Goal: Check status: Check status

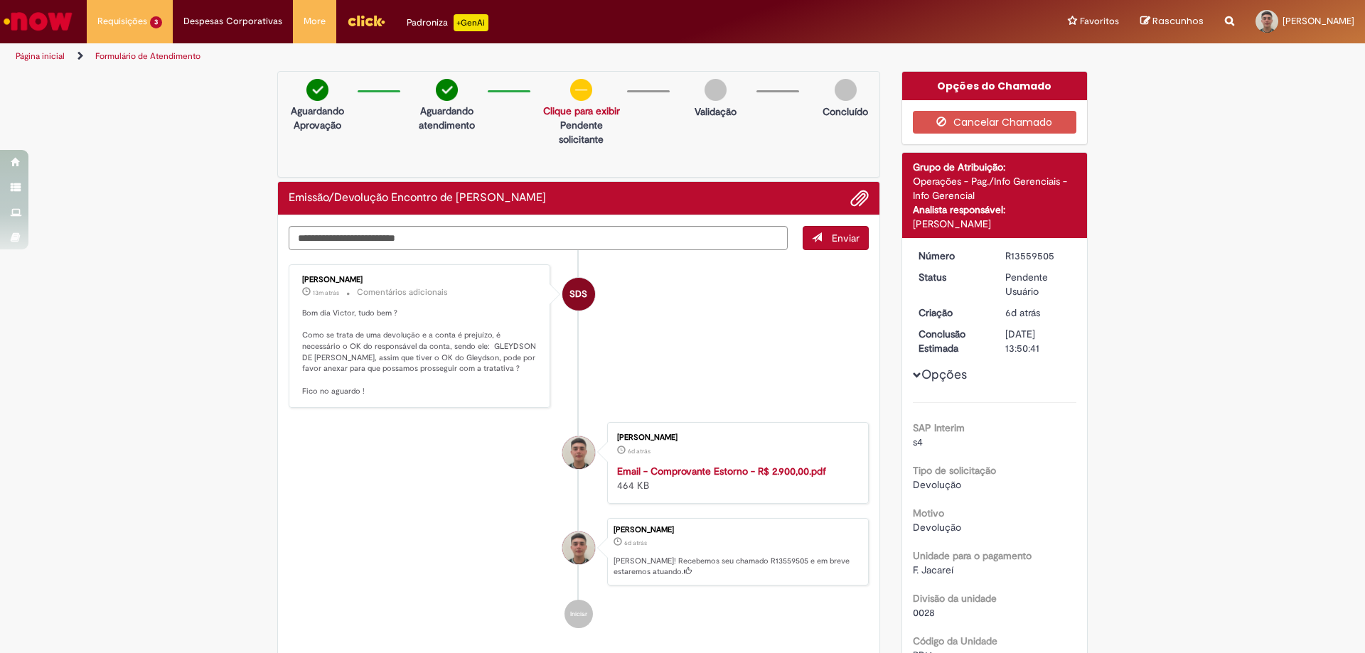
scroll to position [142, 0]
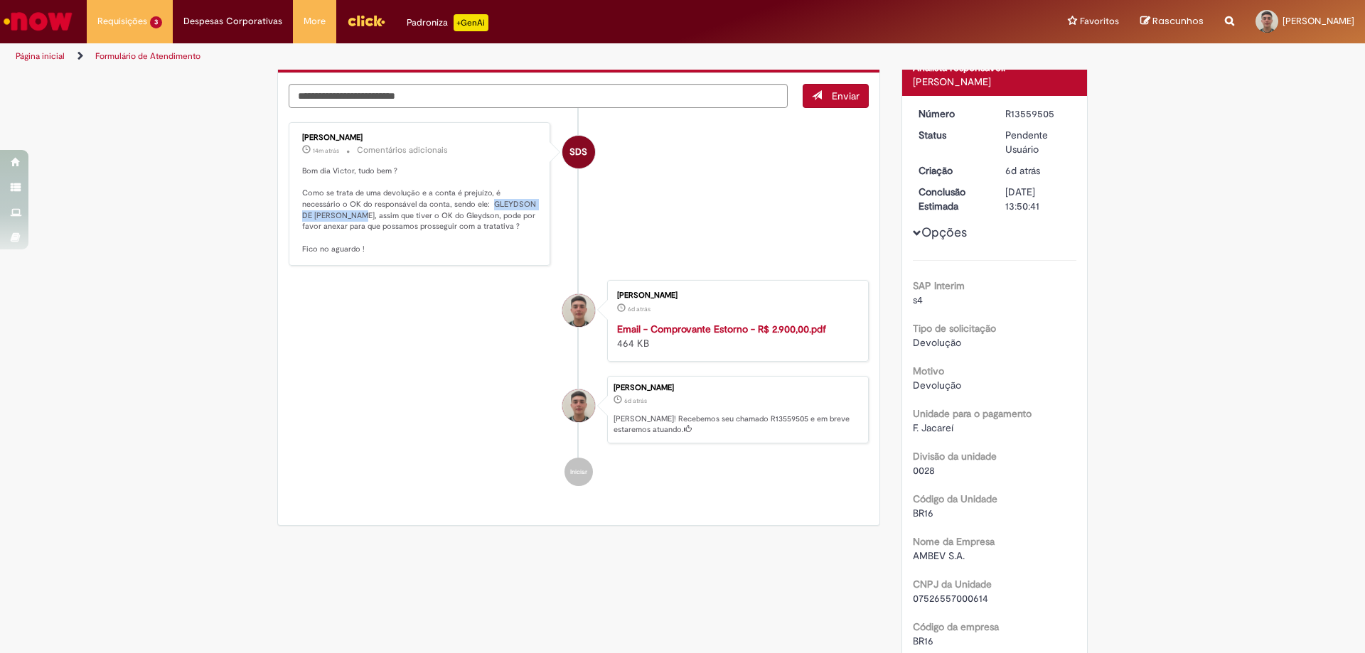
drag, startPoint x: 446, startPoint y: 203, endPoint x: 321, endPoint y: 214, distance: 125.6
click at [321, 214] on p "Bom dia Victor, tudo bem ? Como se trata de uma devolução e a conta é prejuízo,…" at bounding box center [420, 211] width 237 height 90
copy p "GLEYDSON DE MOURA SOUZA"
drag, startPoint x: 295, startPoint y: 194, endPoint x: 468, endPoint y: 225, distance: 176.1
click at [468, 225] on div "Sabrina Da Silva Oliveira 14m atrás 14 minutos atrás Comentários adicionais Bom…" at bounding box center [419, 195] width 253 height 136
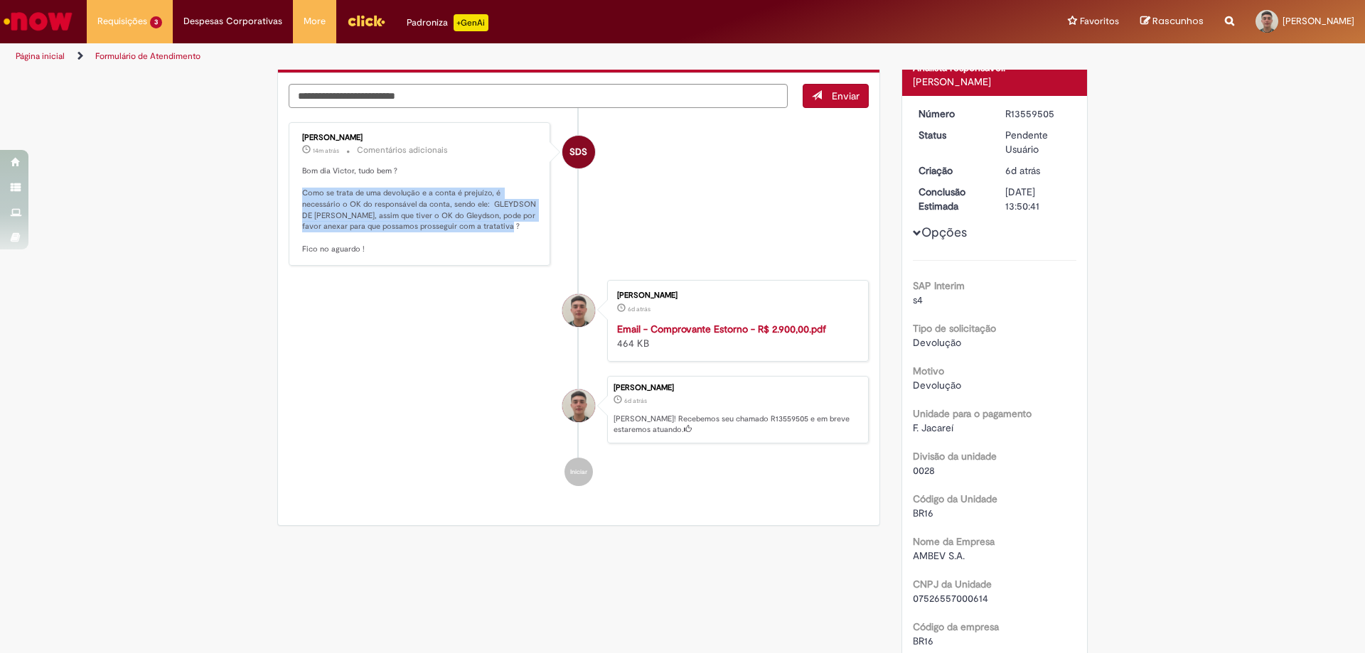
click at [475, 227] on p "Bom dia Victor, tudo bem ? Como se trata de uma devolução e a conta é prejuízo,…" at bounding box center [420, 211] width 237 height 90
drag, startPoint x: 446, startPoint y: 202, endPoint x: 321, endPoint y: 215, distance: 126.5
click at [321, 215] on p "Bom dia Victor, tudo bem ? Como se trata de uma devolução e a conta é prejuízo,…" at bounding box center [420, 211] width 237 height 90
copy p "GLEYDSON DE MOURA SOUZA"
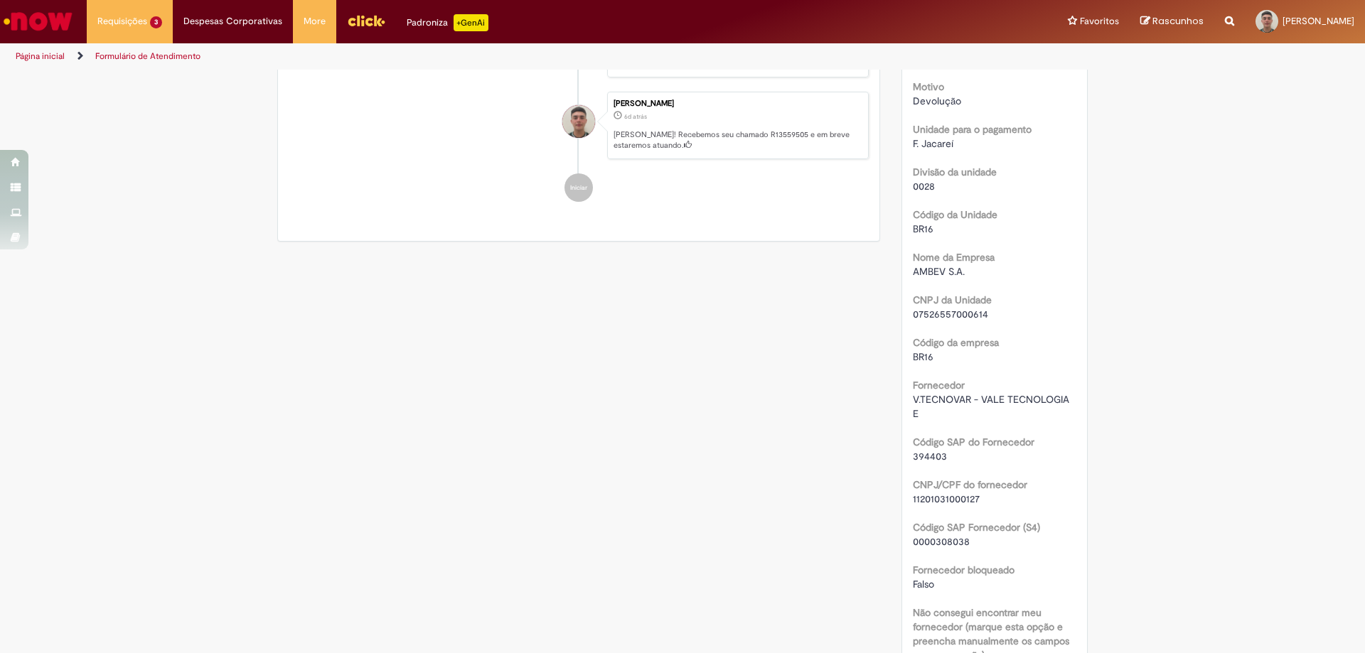
scroll to position [0, 0]
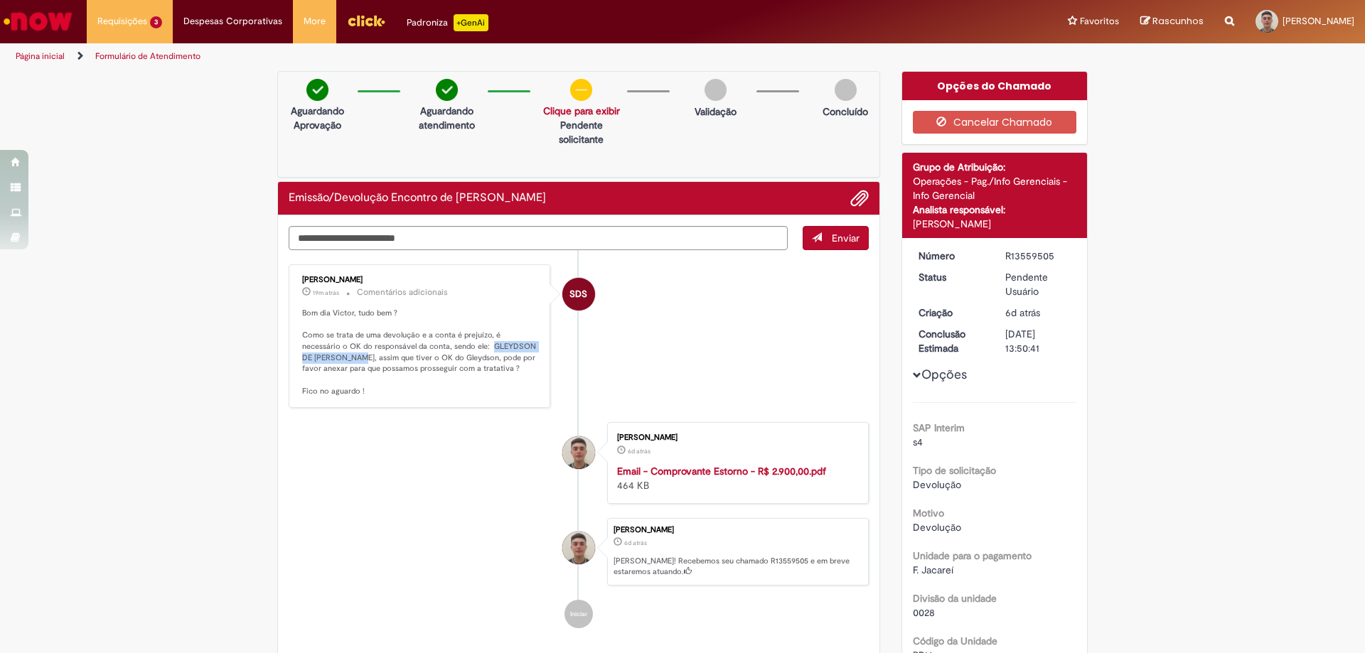
drag, startPoint x: 549, startPoint y: 198, endPoint x: 283, endPoint y: 197, distance: 266.6
click at [289, 197] on h2 "Emissão/Devolução Encontro de [PERSON_NAME]" at bounding box center [417, 198] width 257 height 13
copy h2 "Emissão/Devolução Encontro de [PERSON_NAME]"
drag, startPoint x: 381, startPoint y: 280, endPoint x: 284, endPoint y: 281, distance: 96.7
click at [289, 281] on div "Sabrina Da Silva Oliveira 27m atrás 27 minutos atrás Comentários adicionais Bom…" at bounding box center [420, 336] width 262 height 144
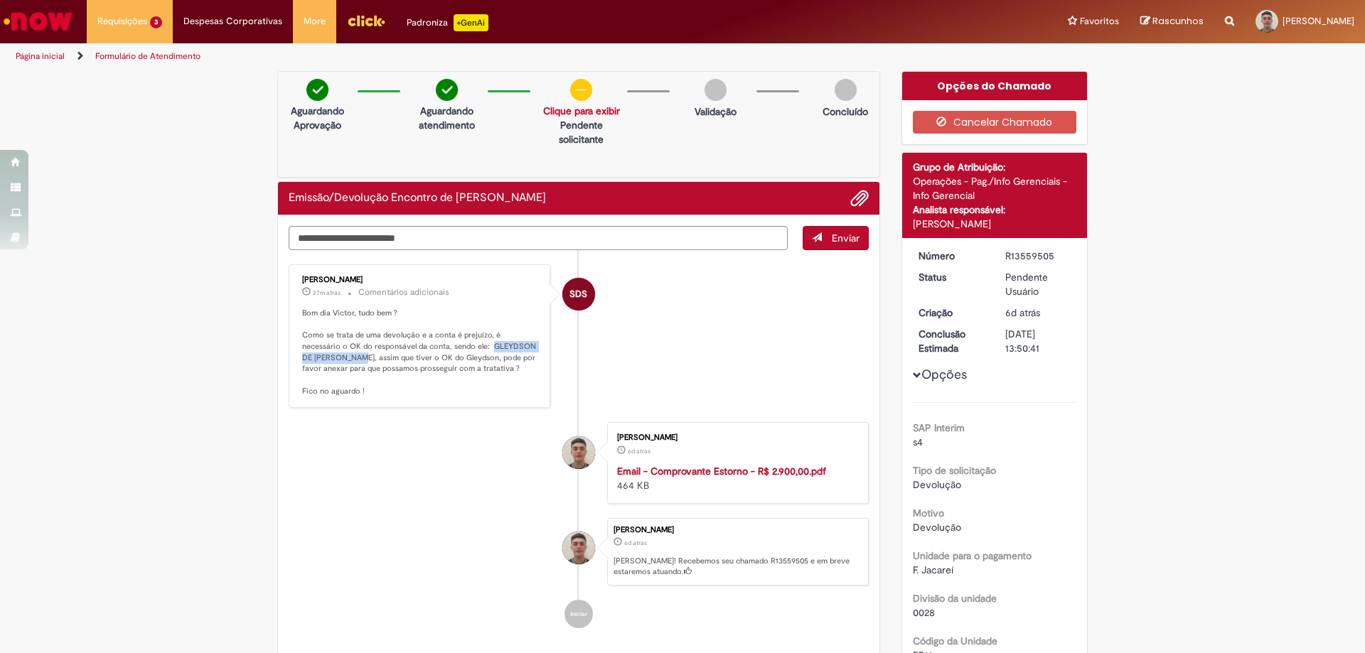
copy div "Sabrina Da Silva Oliveira"
click at [468, 347] on p "Bom dia Victor, tudo bem ? Como se trata de uma devolução e a conta é prejuízo,…" at bounding box center [420, 353] width 237 height 90
drag, startPoint x: 380, startPoint y: 279, endPoint x: 294, endPoint y: 279, distance: 86.0
click at [294, 279] on div "Sabrina Da Silva Oliveira cerca de uma hora atrás cerca de uma hora atrás Comen…" at bounding box center [419, 337] width 253 height 136
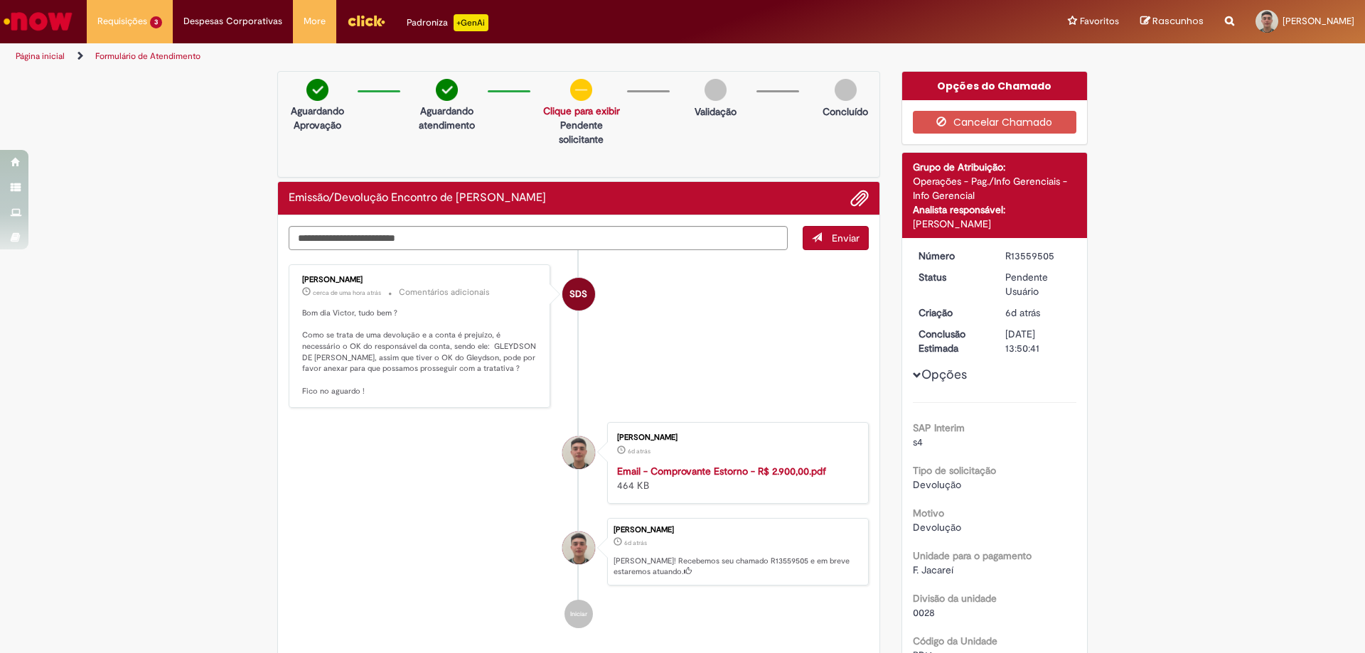
copy div "Sabrina Da Silva Oliveira"
click at [152, 58] on link "Exibir Todas as Solicitações" at bounding box center [165, 58] width 156 height 16
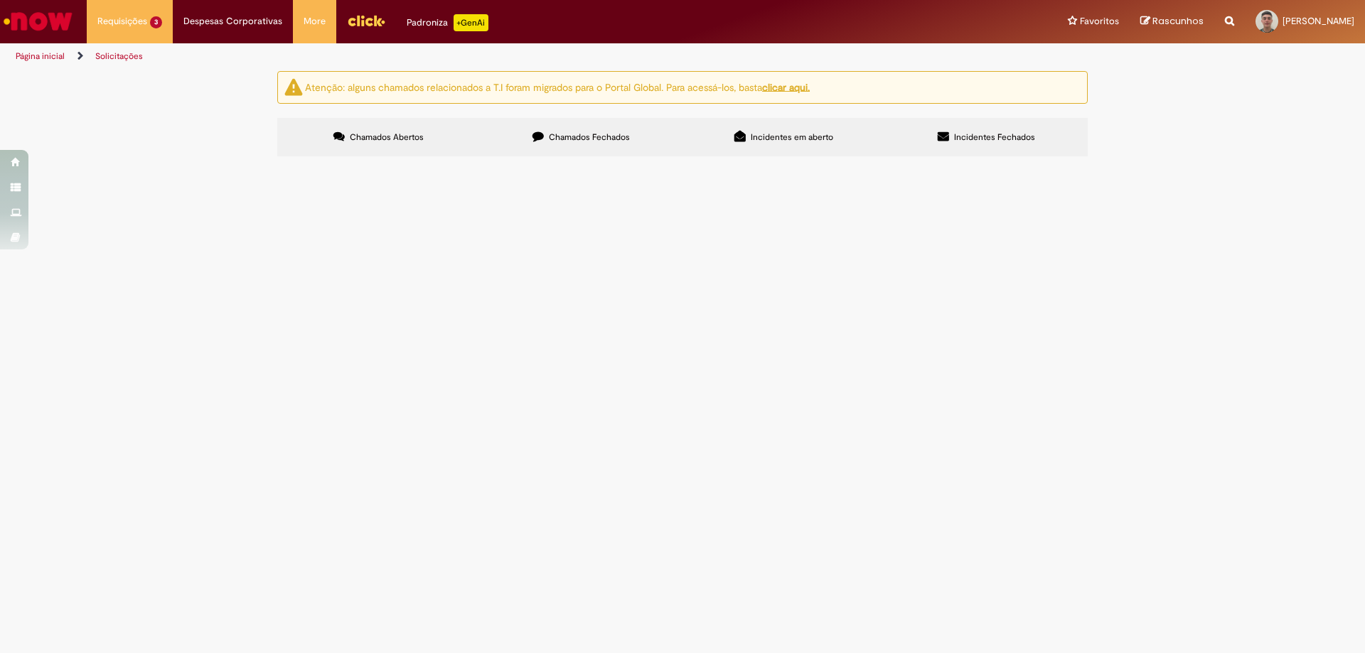
click at [0, 0] on img "recolher o estado da solicitação" at bounding box center [0, 0] width 0 height 0
click at [0, 0] on span "Emissão/Devolução Encontro de [PERSON_NAME]" at bounding box center [0, 0] width 0 height 0
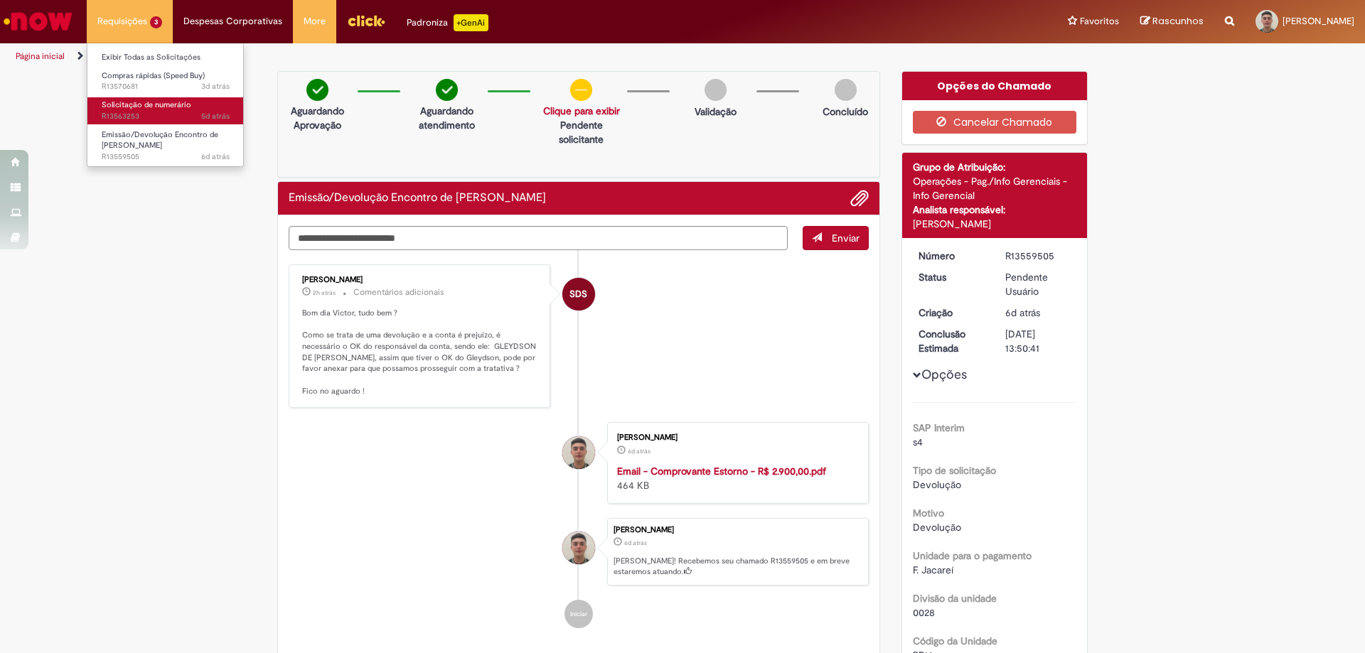
click at [145, 105] on span "Solicitação de numerário" at bounding box center [147, 105] width 90 height 11
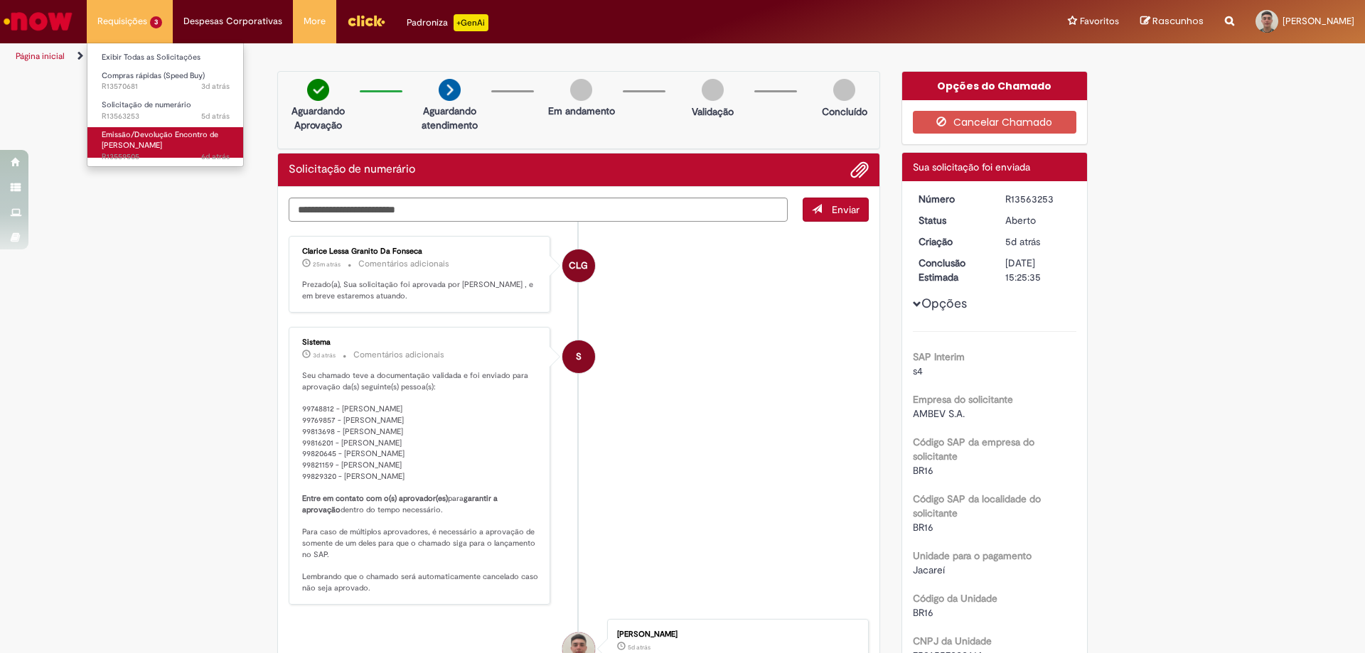
click at [168, 143] on span "Emissão/Devolução Encontro de [PERSON_NAME]" at bounding box center [160, 140] width 117 height 22
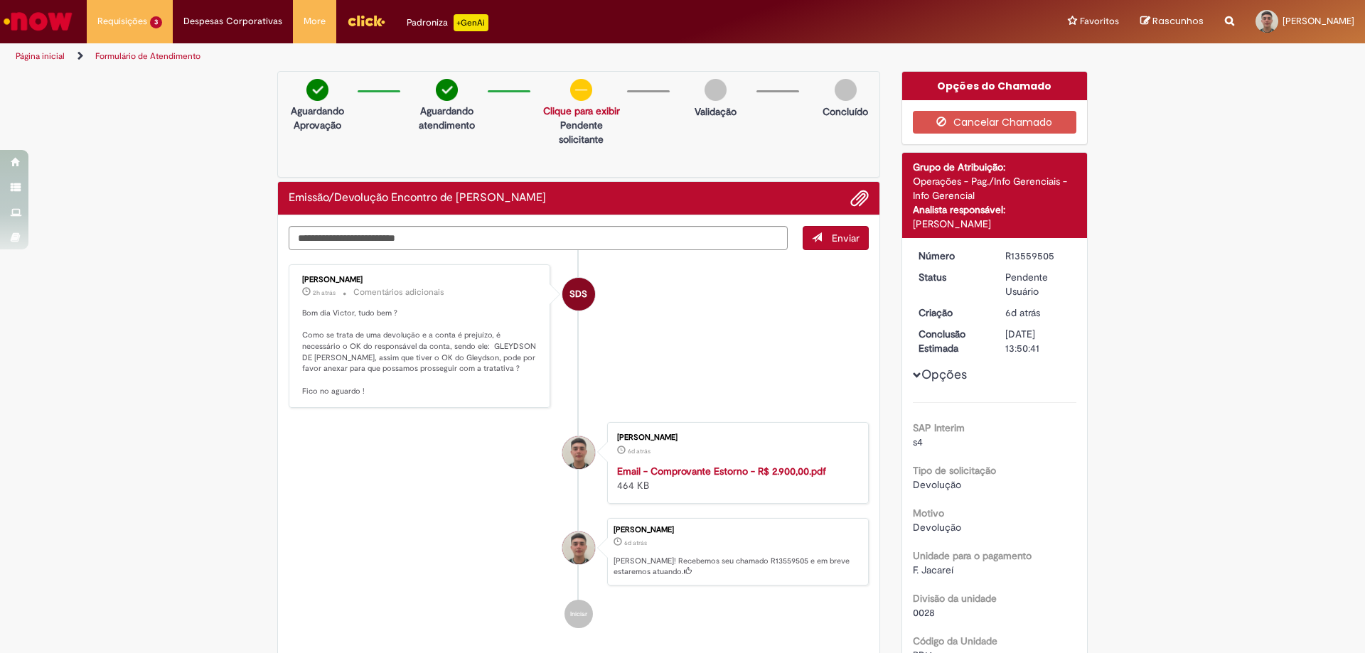
click at [586, 112] on link "Clique para exibir" at bounding box center [581, 110] width 77 height 13
click at [670, 150] on div "Aguardando Aprovação Aguardando atendimento Validação da Documentação Clique pa…" at bounding box center [578, 124] width 603 height 107
click at [582, 129] on p "Pendente solicitante" at bounding box center [581, 132] width 77 height 28
click at [566, 115] on link "Clique para exibir" at bounding box center [581, 110] width 77 height 13
click at [697, 146] on div "Aguardando Aprovação Aguardando atendimento Validação da Documentação Clique pa…" at bounding box center [578, 124] width 603 height 107
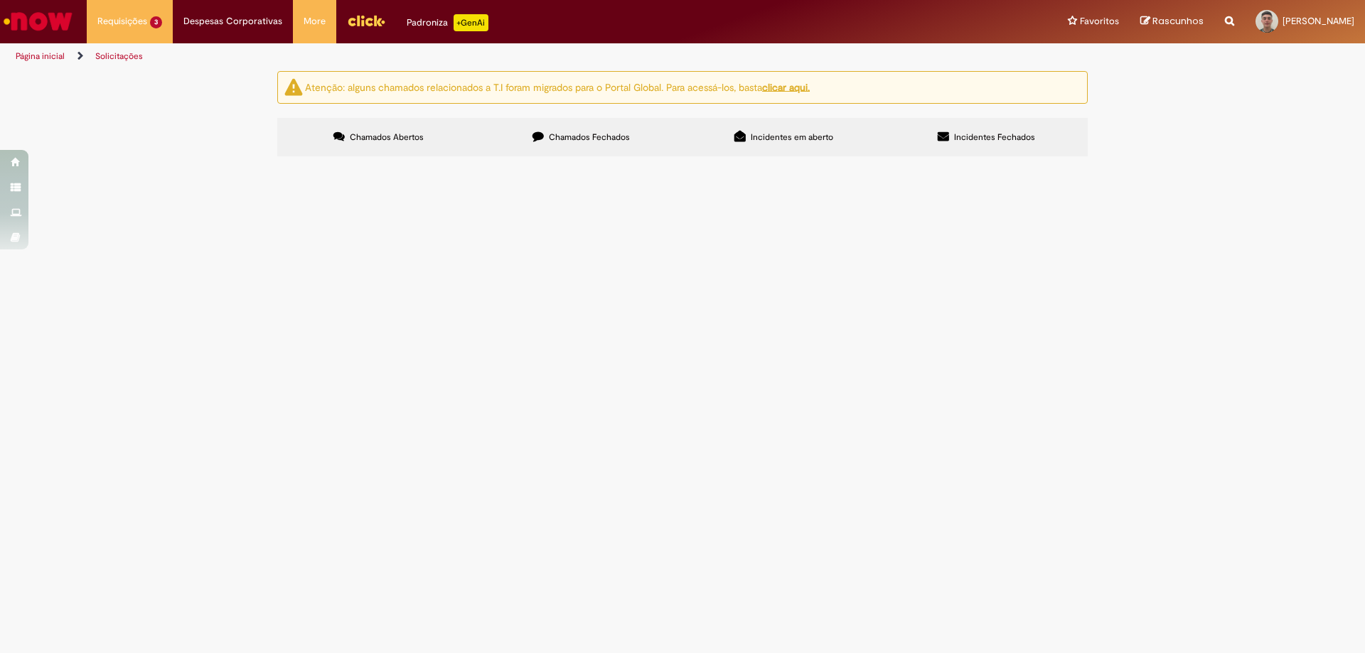
click at [0, 0] on Documentação at bounding box center [0, 0] width 0 height 0
click at [0, 0] on img "recolher o estado da solicitação" at bounding box center [0, 0] width 0 height 0
click at [0, 0] on span "Solicitação de numerário" at bounding box center [0, 0] width 0 height 0
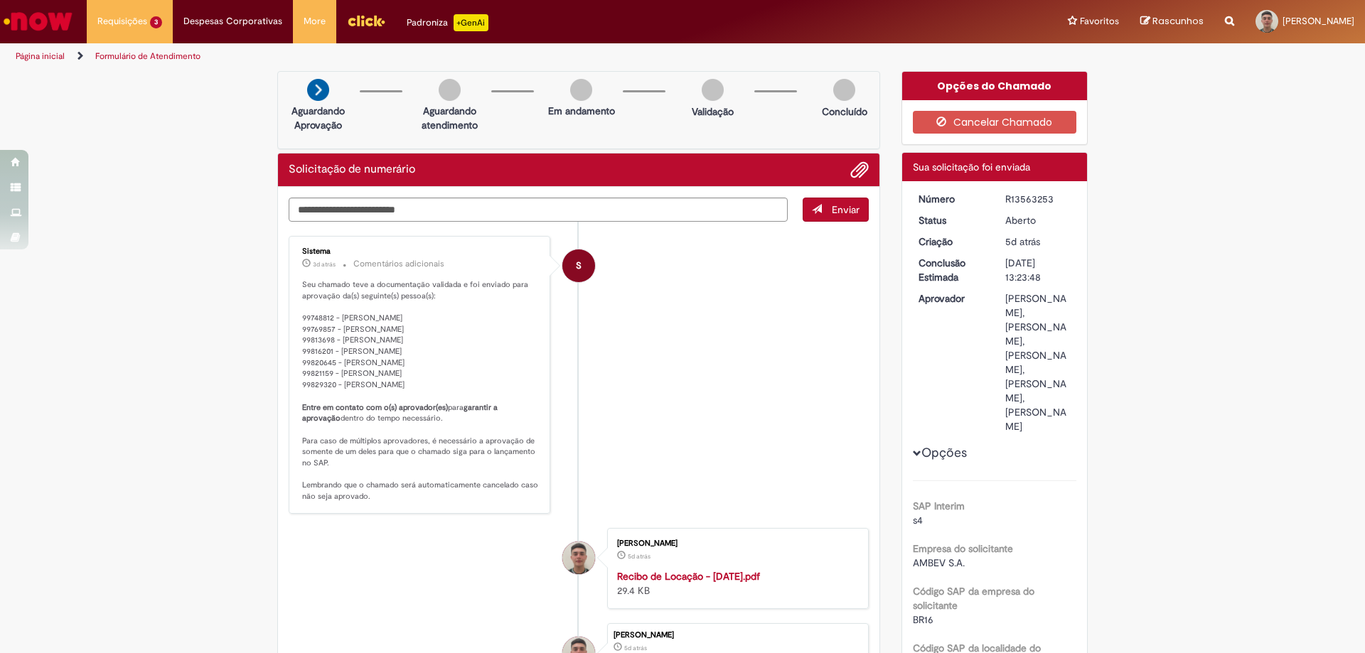
scroll to position [213, 0]
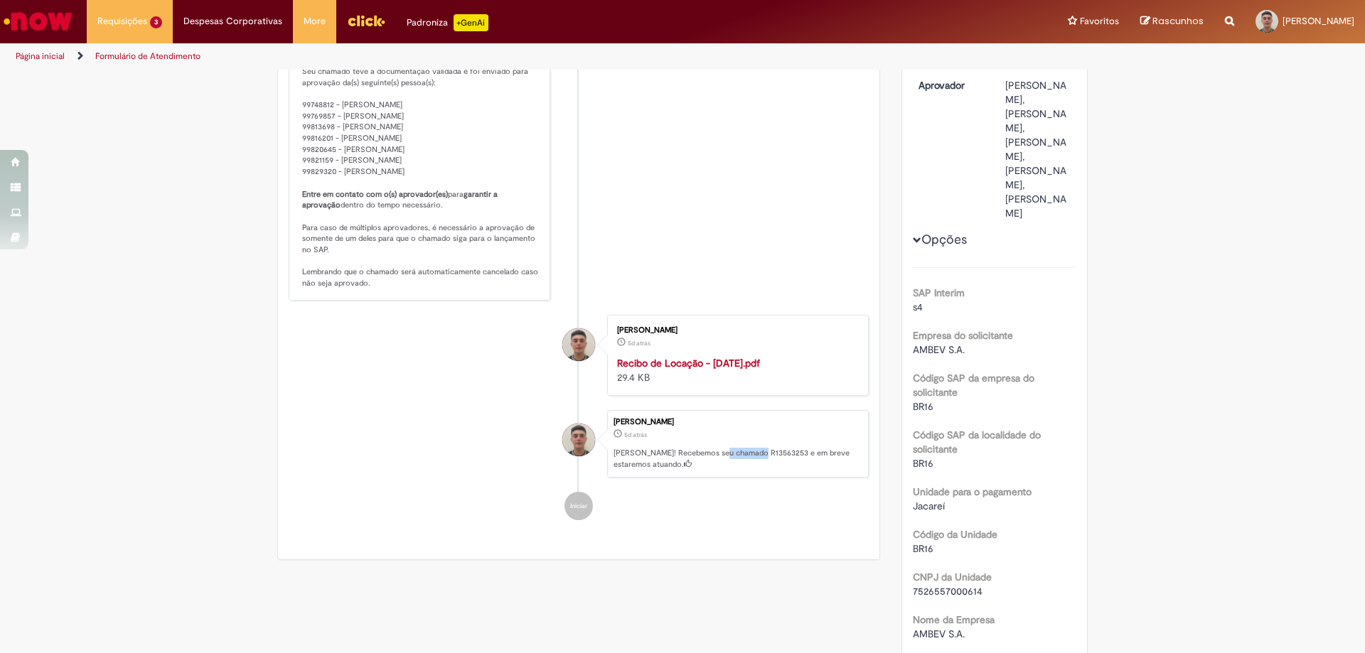
drag, startPoint x: 752, startPoint y: 464, endPoint x: 717, endPoint y: 466, distance: 34.9
click at [717, 466] on p "[PERSON_NAME]! Recebemos seu chamado R13563253 e em breve estaremos atuando." at bounding box center [736, 459] width 247 height 22
copy p "R13563253"
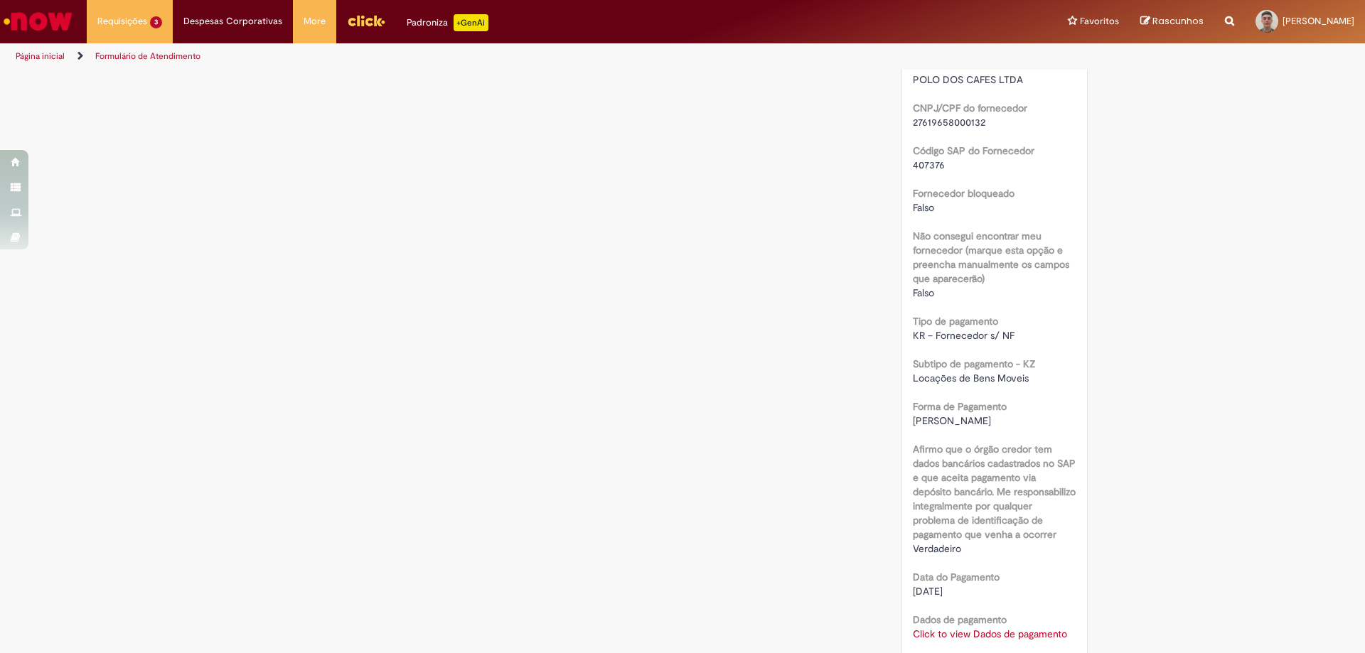
scroll to position [1066, 0]
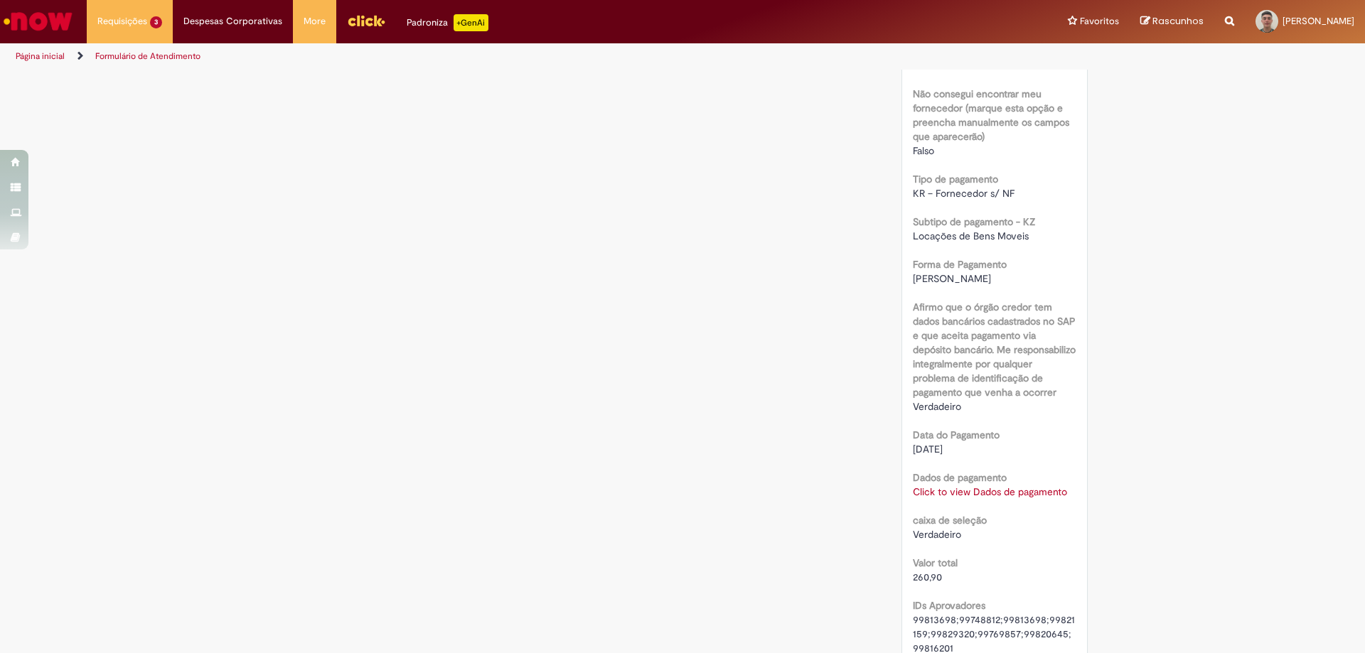
click at [964, 498] on link "Click to view Dados de pagamento" at bounding box center [990, 492] width 154 height 13
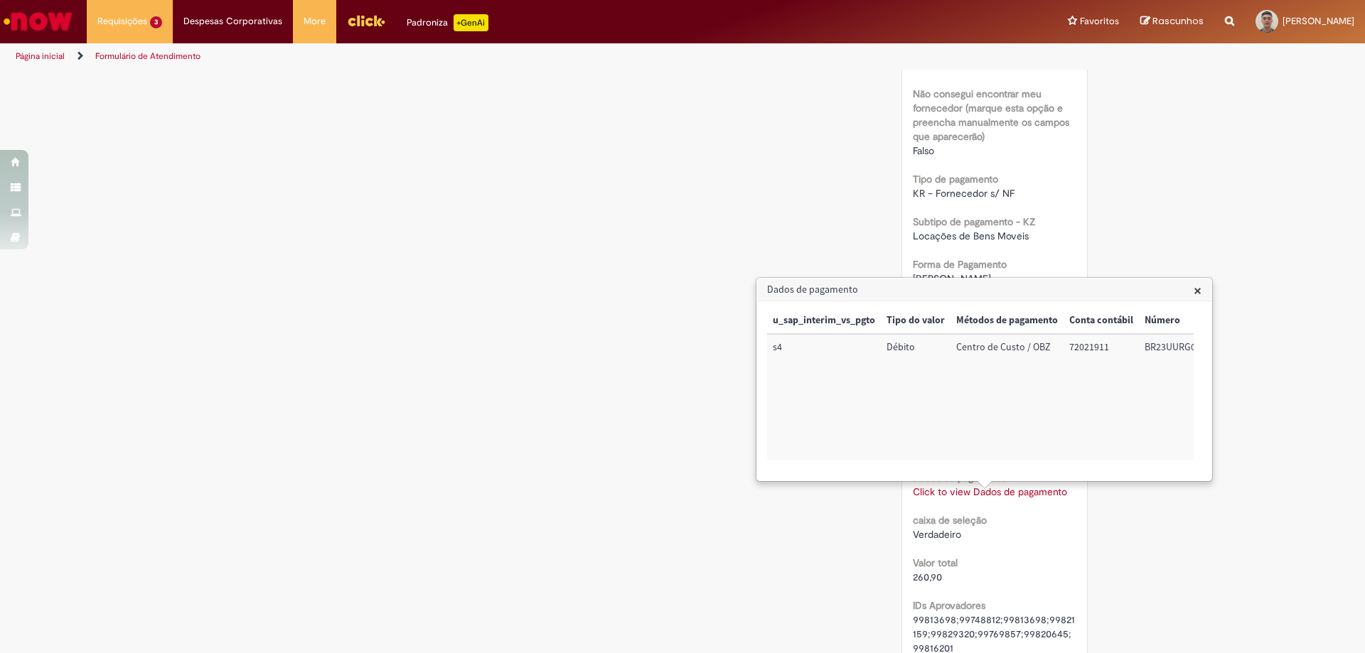
scroll to position [0, 162]
drag, startPoint x: 1193, startPoint y: 293, endPoint x: 1186, endPoint y: 297, distance: 7.7
click at [1194, 293] on div "Dados de pagamento × u_sap_interim_vs_pgto Tipo do valor Métodos de pagamento C…" at bounding box center [984, 380] width 454 height 202
click at [1198, 293] on span "×" at bounding box center [1198, 290] width 8 height 19
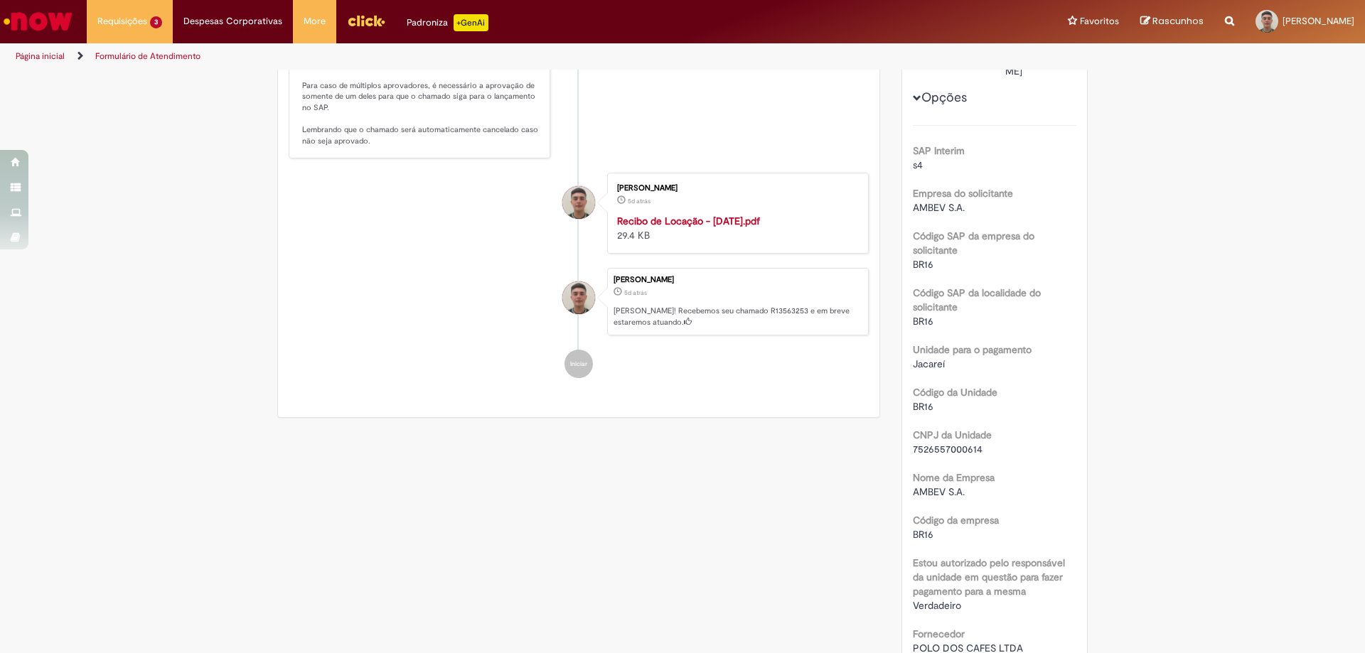
scroll to position [0, 0]
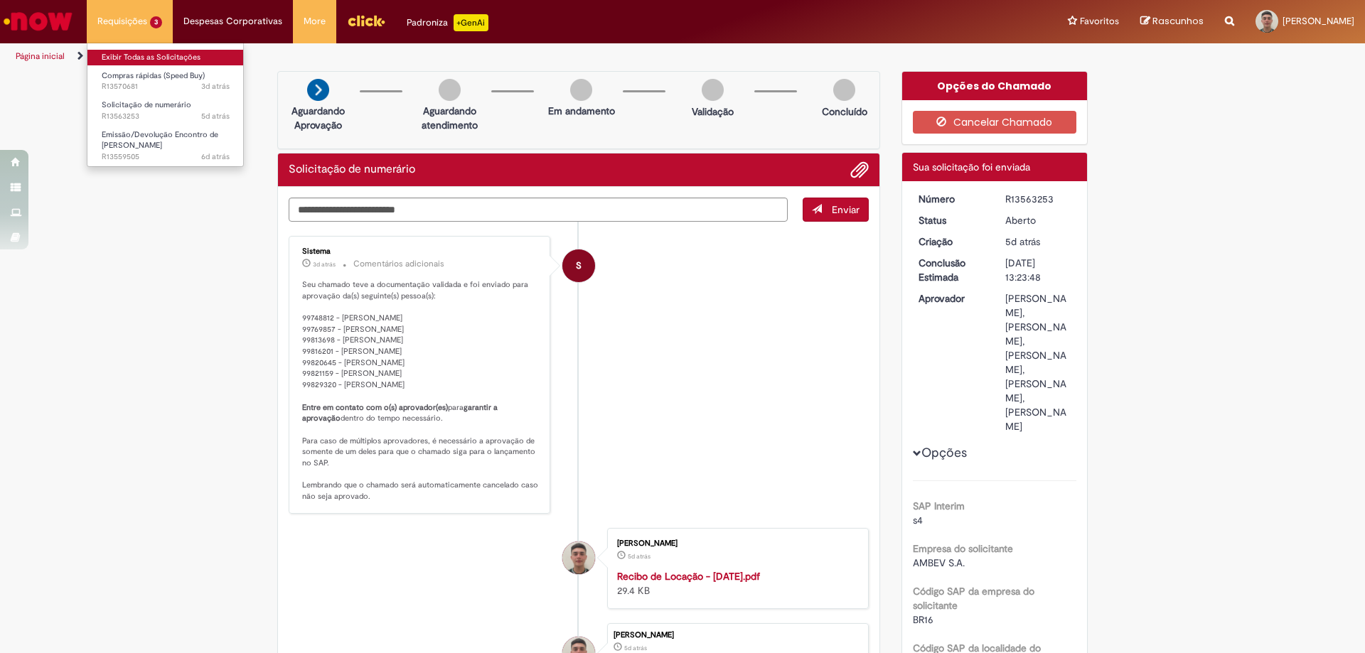
click at [149, 53] on link "Exibir Todas as Solicitações" at bounding box center [165, 58] width 156 height 16
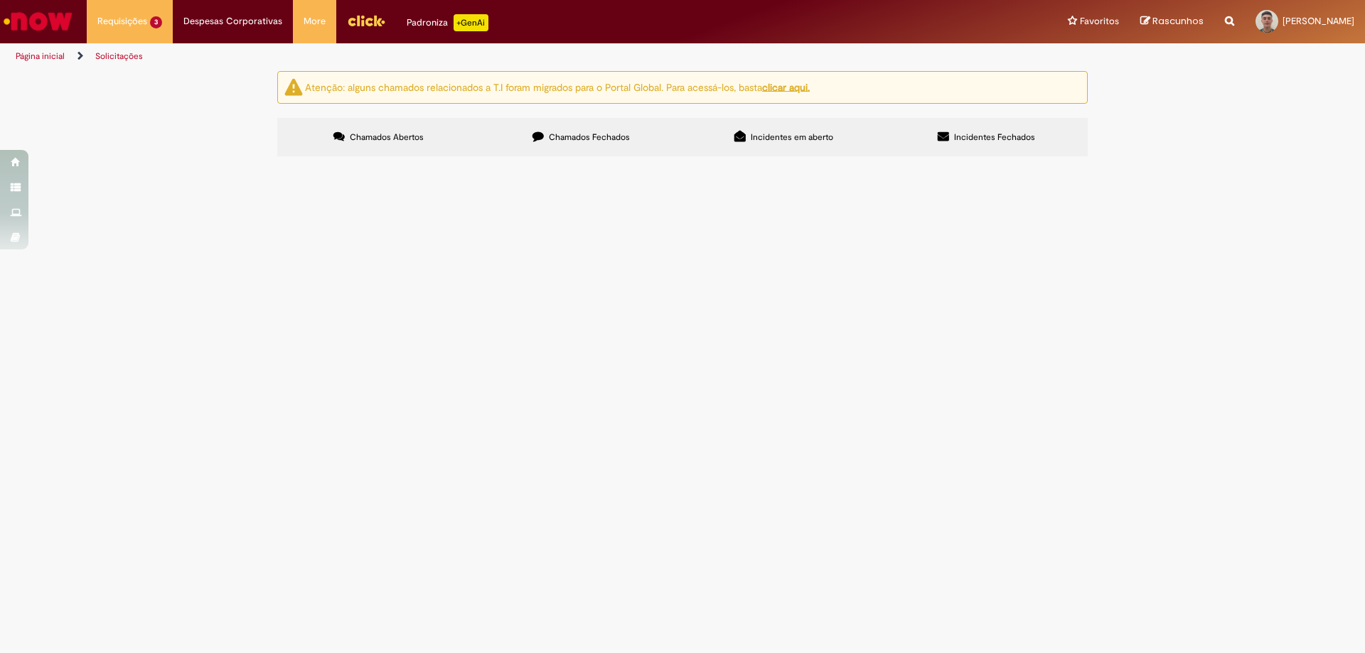
click at [0, 0] on span "Solicitação de numerário" at bounding box center [0, 0] width 0 height 0
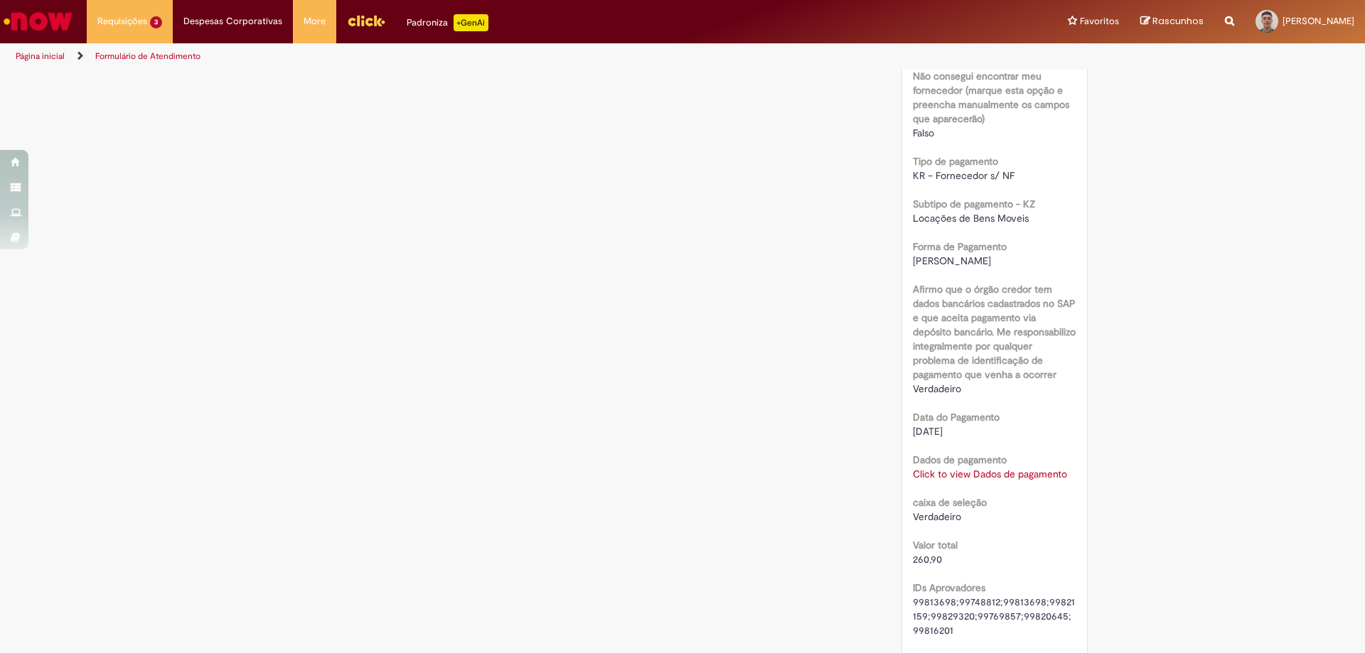
scroll to position [771, 0]
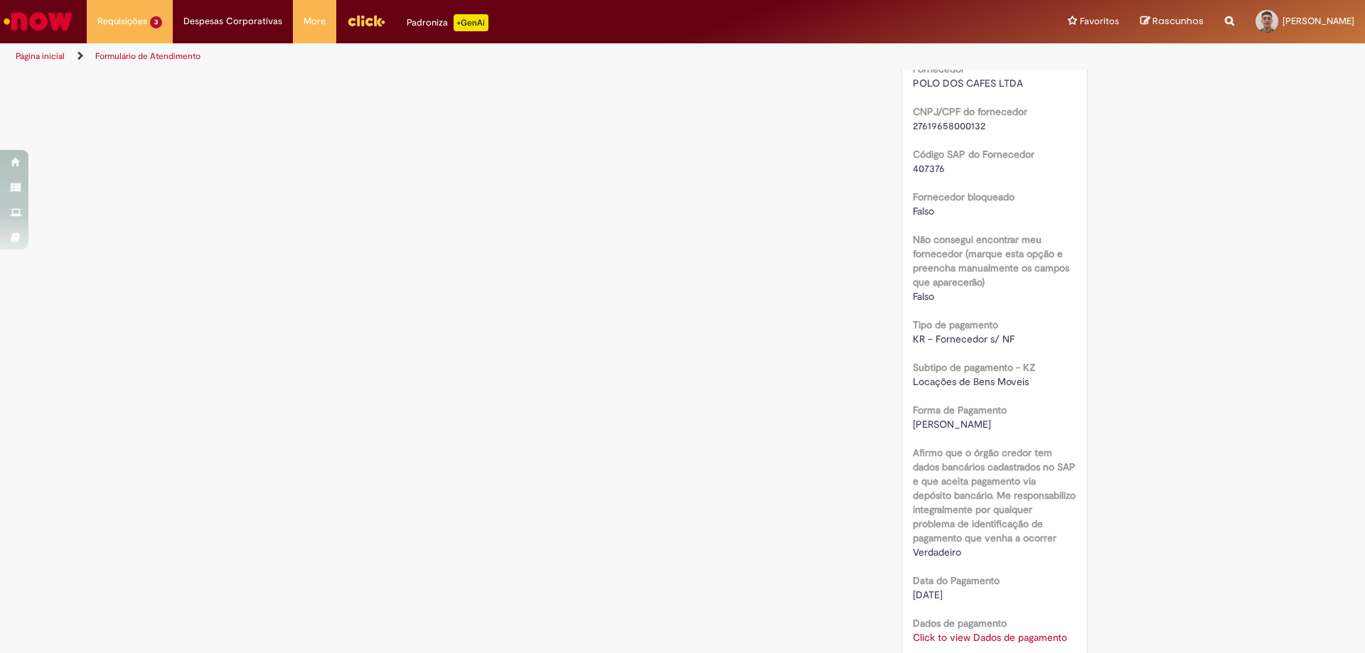
click at [972, 634] on link "Click to view Dados de pagamento" at bounding box center [990, 637] width 154 height 13
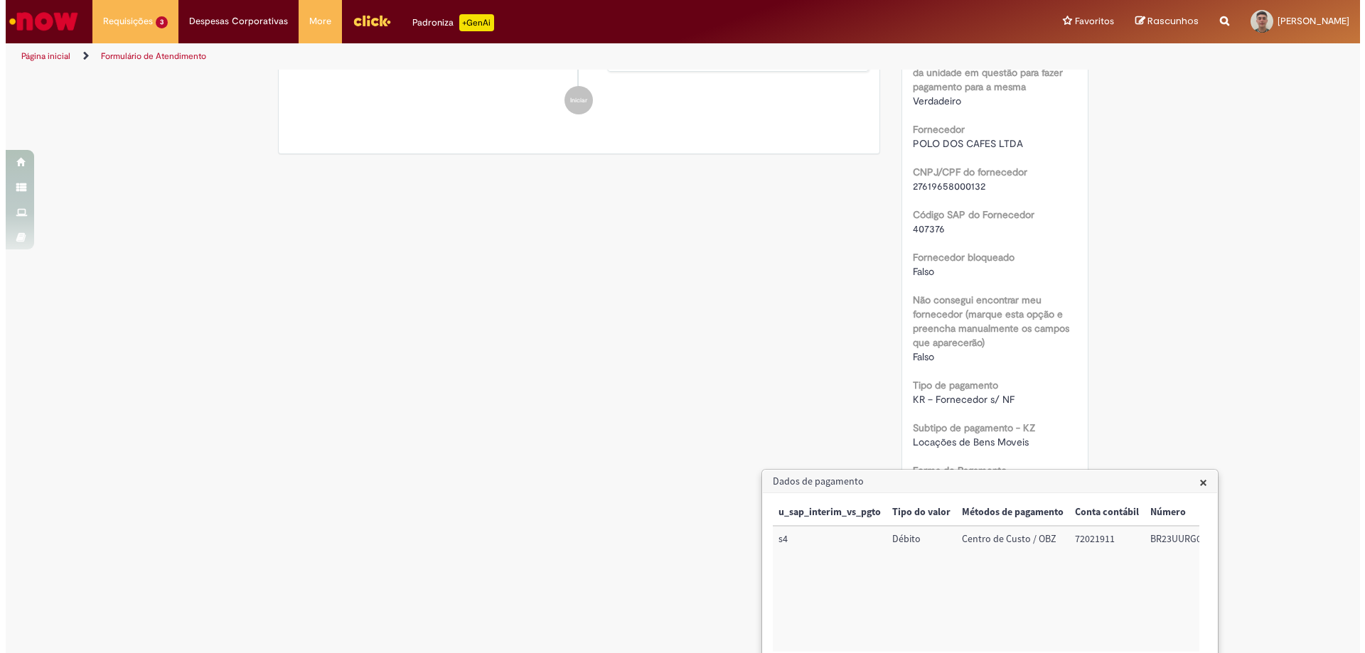
scroll to position [924, 0]
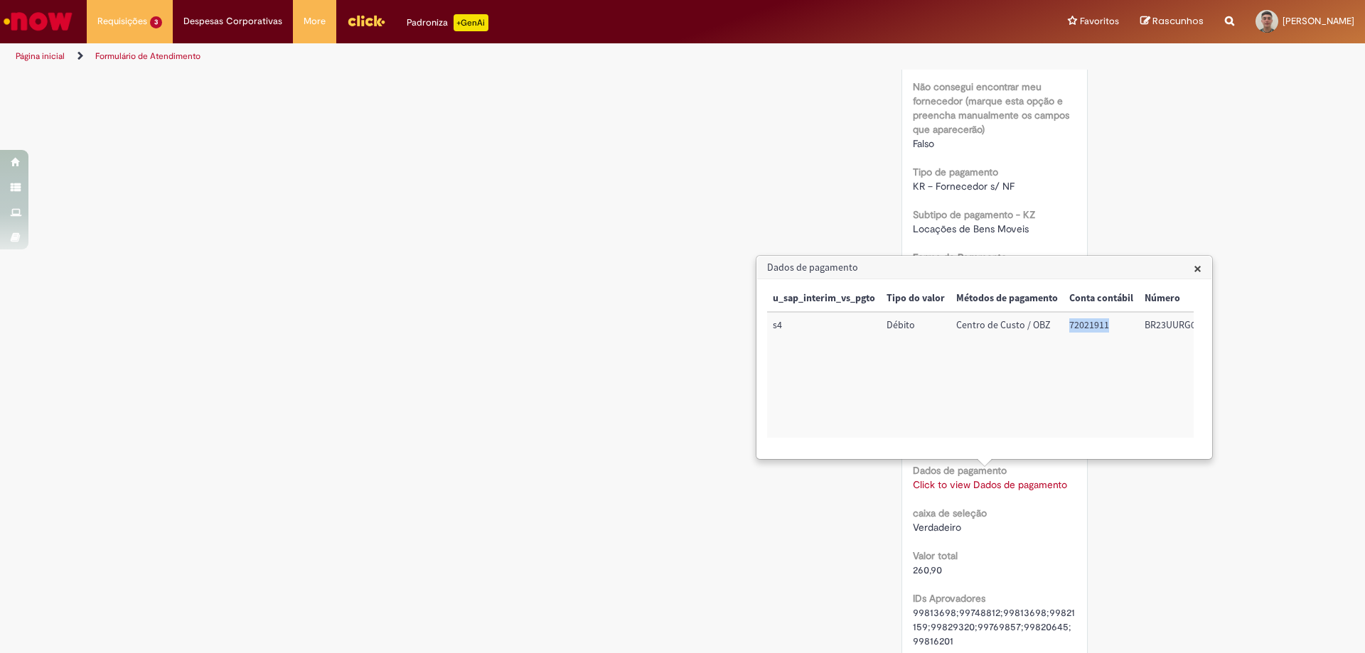
drag, startPoint x: 1110, startPoint y: 325, endPoint x: 1064, endPoint y: 328, distance: 46.3
click at [1064, 328] on td "72021911" at bounding box center [1100, 375] width 75 height 126
copy td "72021911"
click at [1196, 269] on span "×" at bounding box center [1198, 268] width 8 height 19
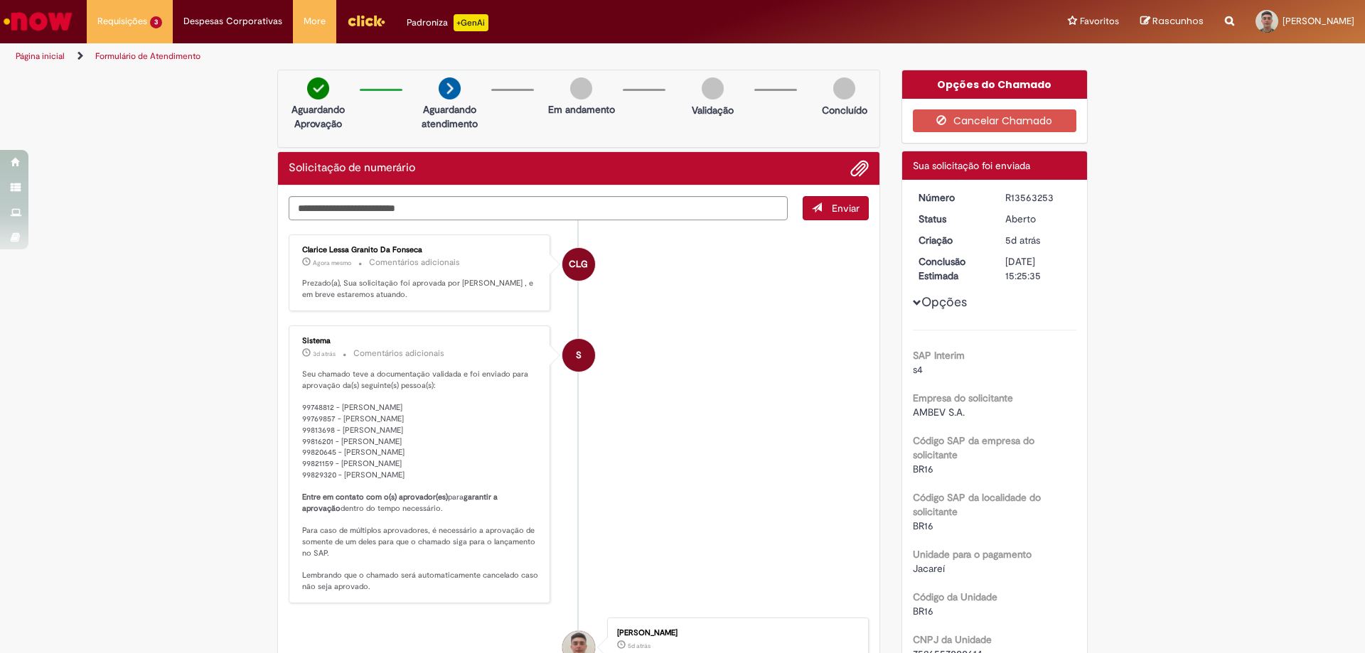
scroll to position [0, 0]
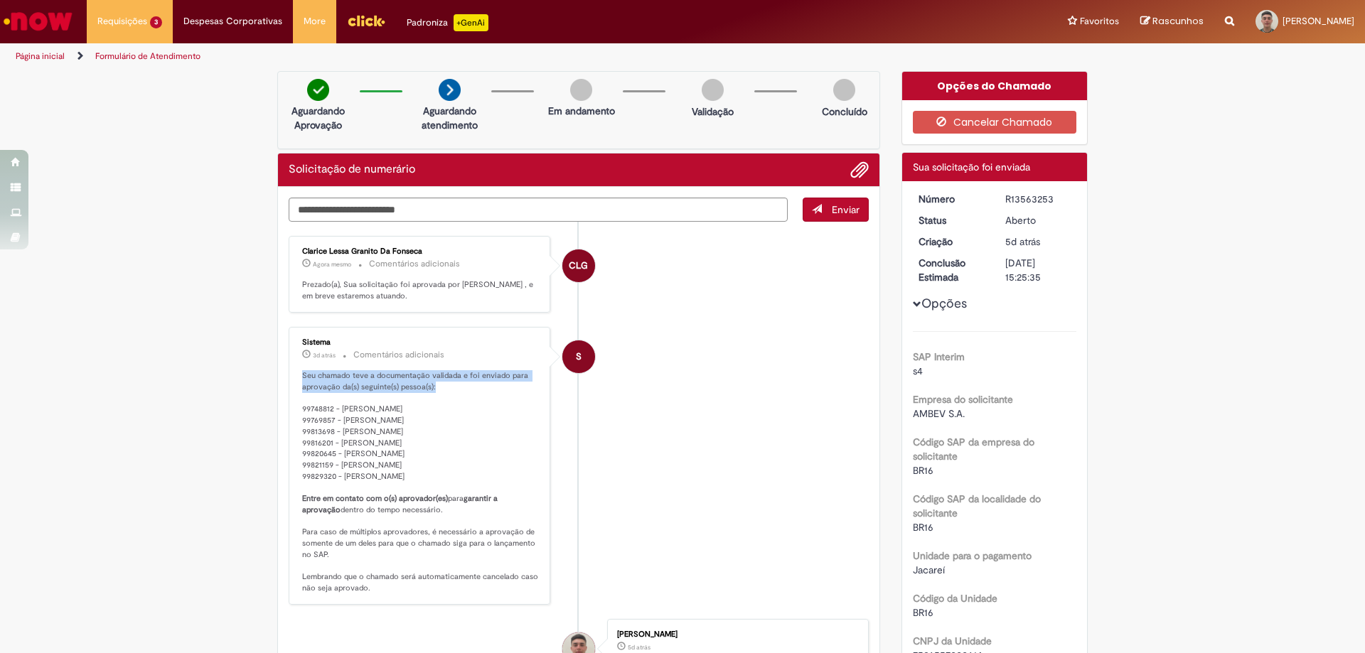
drag, startPoint x: 298, startPoint y: 376, endPoint x: 484, endPoint y: 337, distance: 190.3
click at [500, 382] on p "Seu chamado teve a documentação validada e foi enviado para aprovação da(s) seg…" at bounding box center [420, 481] width 237 height 223
click at [147, 59] on link "Exibir Todas as Solicitações" at bounding box center [165, 58] width 156 height 16
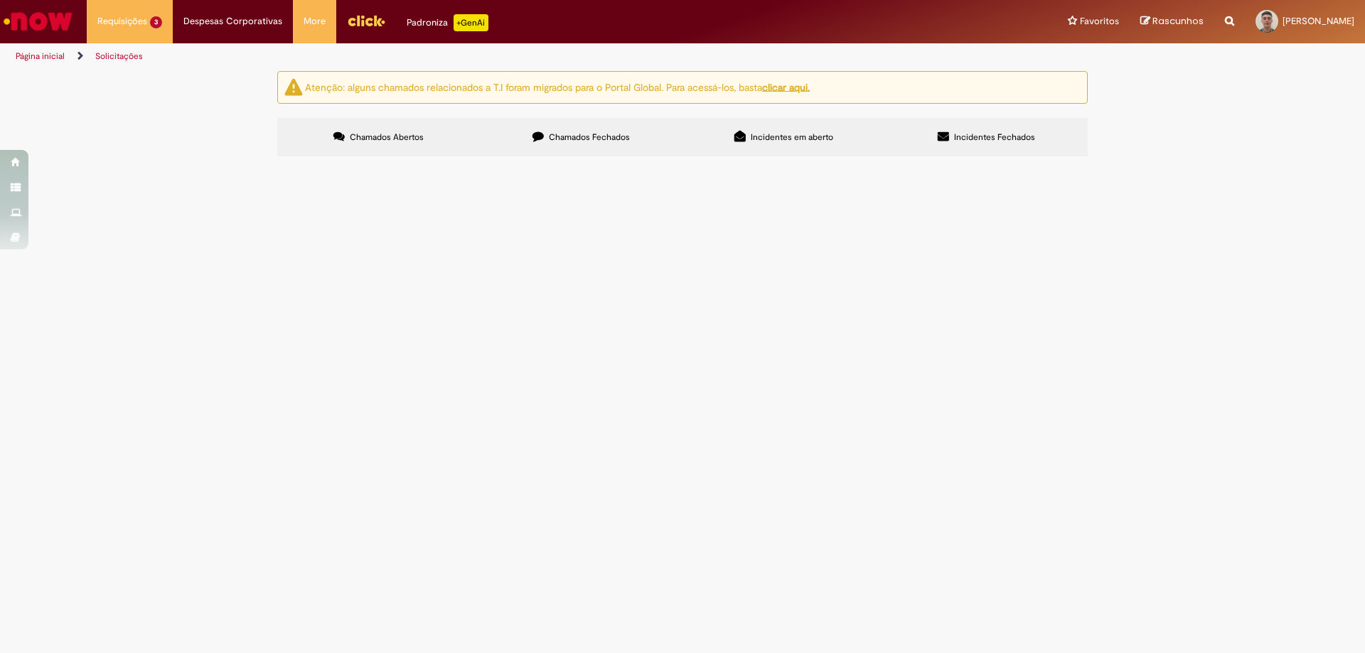
click at [0, 0] on img "recolher o estado da solicitação" at bounding box center [0, 0] width 0 height 0
click at [0, 0] on li "..." at bounding box center [0, 0] width 0 height 0
drag, startPoint x: 844, startPoint y: 372, endPoint x: 977, endPoint y: 379, distance: 133.1
click at [0, 0] on ul "[PERSON_NAME] (Solicitado(a)) [PERSON_NAME] (Solicitado(a)) [PERSON_NAME] ([PER…" at bounding box center [0, 0] width 0 height 0
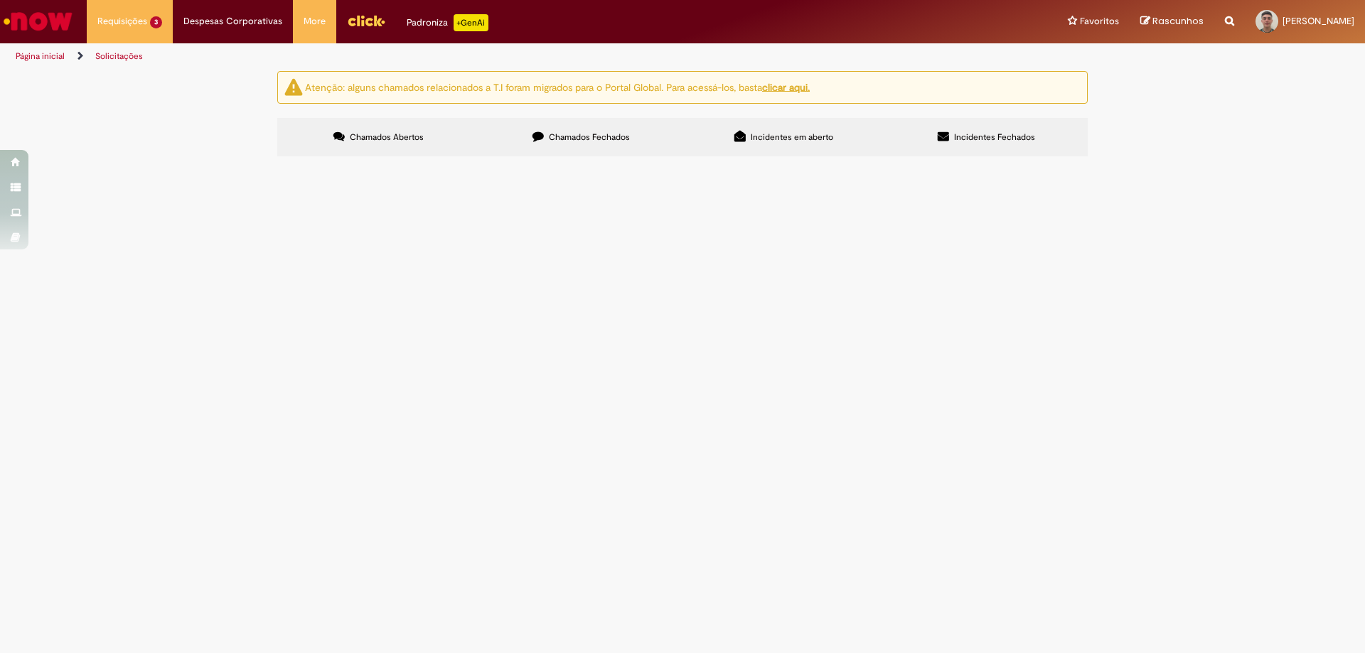
click at [0, 0] on img "recolher o estado da solicitação" at bounding box center [0, 0] width 0 height 0
